Goal: Information Seeking & Learning: Understand process/instructions

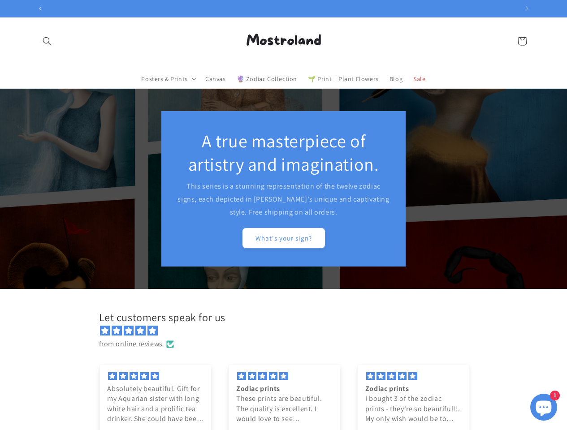
scroll to position [0, 941]
